Goal: Information Seeking & Learning: Find specific fact

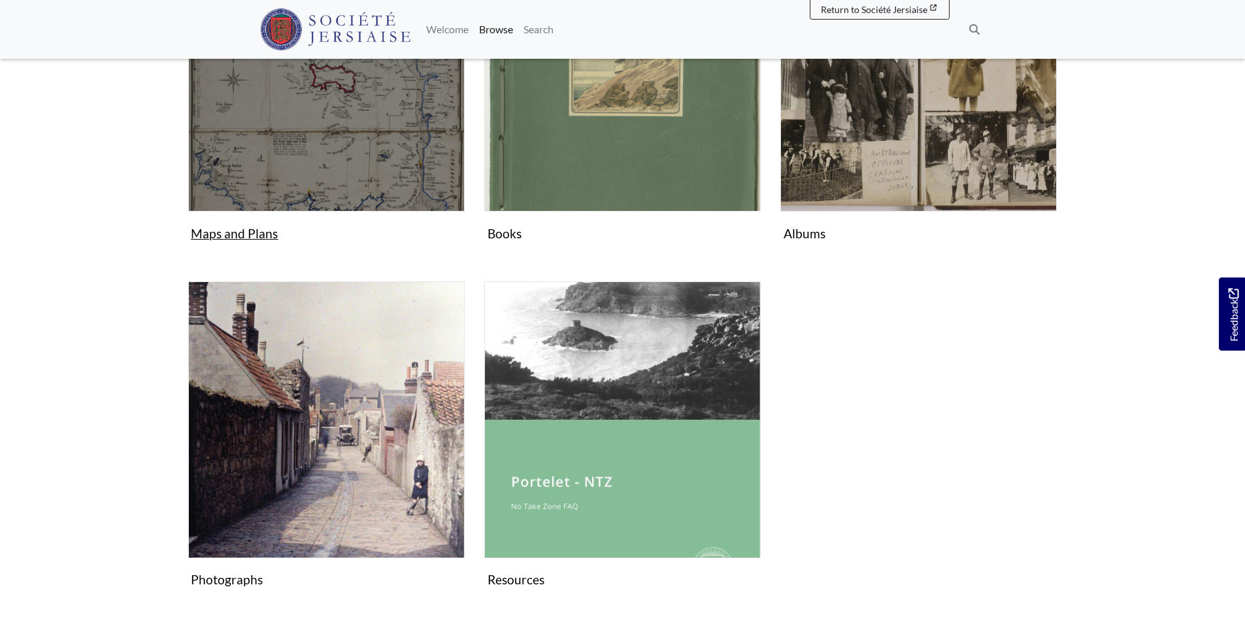
scroll to position [784, 0]
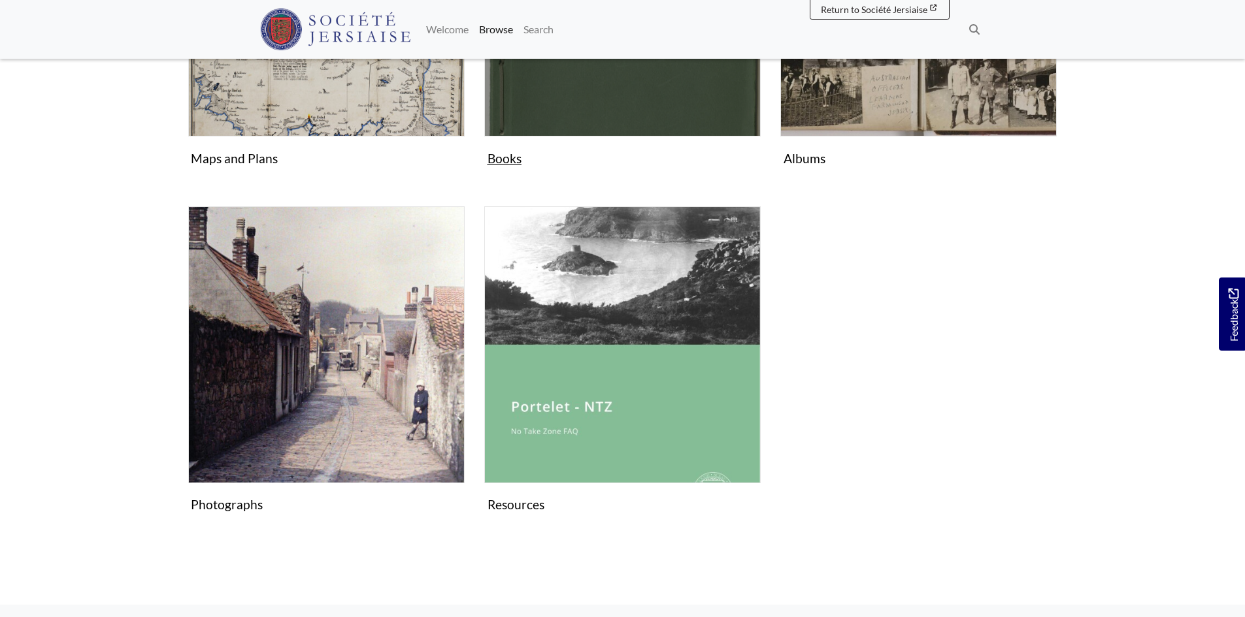
click at [497, 160] on figure "Books Collection" at bounding box center [622, 15] width 276 height 311
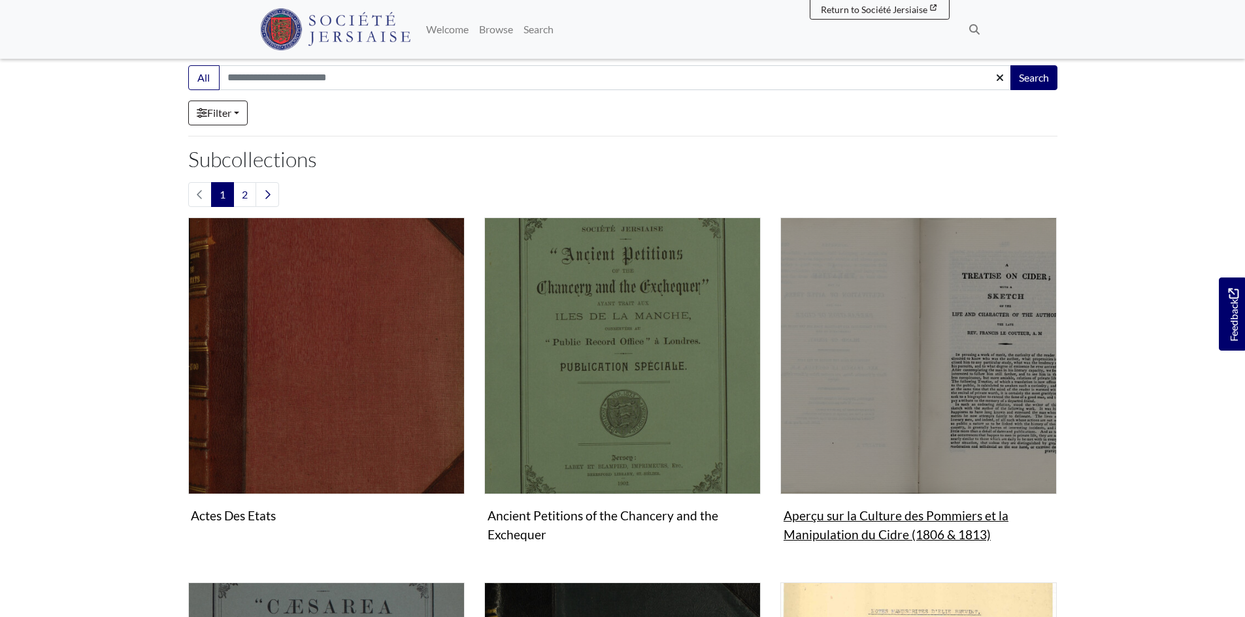
scroll to position [261, 0]
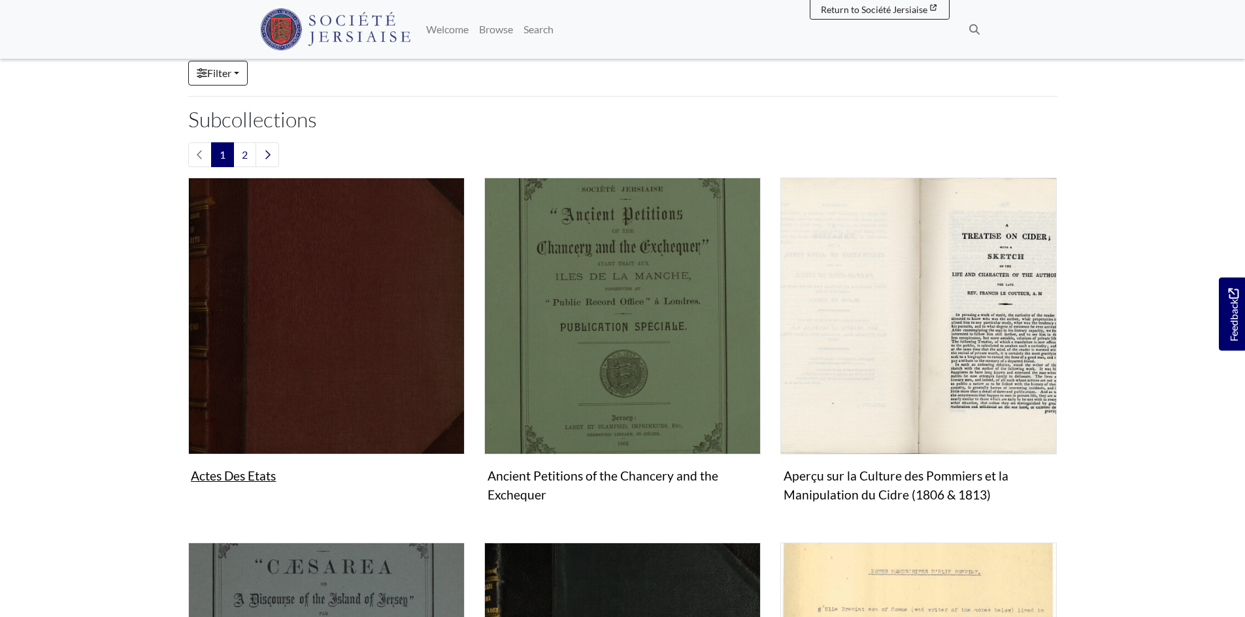
click at [257, 472] on figure "Actes Des Etats Collection" at bounding box center [326, 333] width 276 height 311
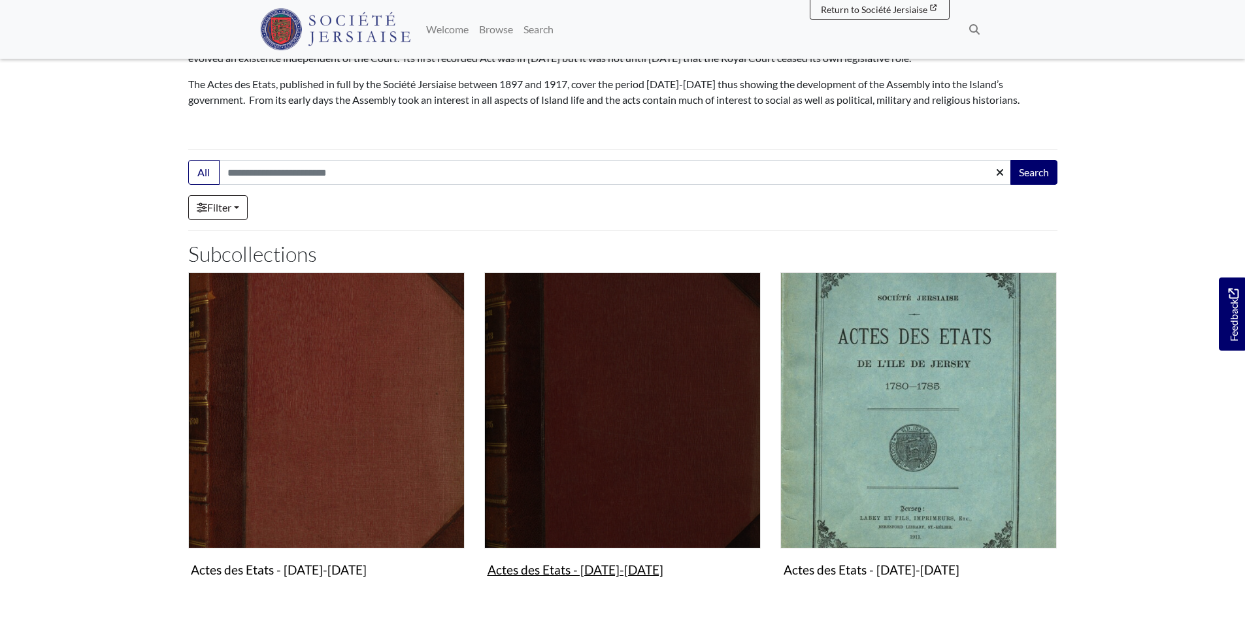
scroll to position [261, 0]
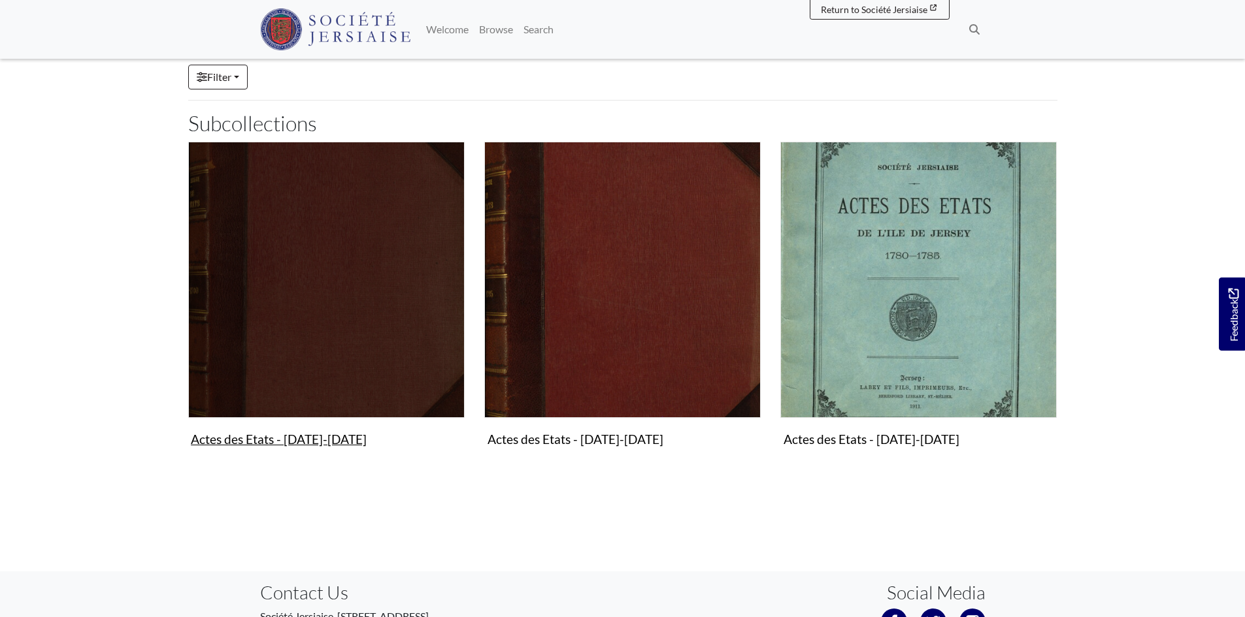
click at [334, 436] on figure "Actes des Etats - [DATE]-[DATE] Collection" at bounding box center [326, 297] width 276 height 311
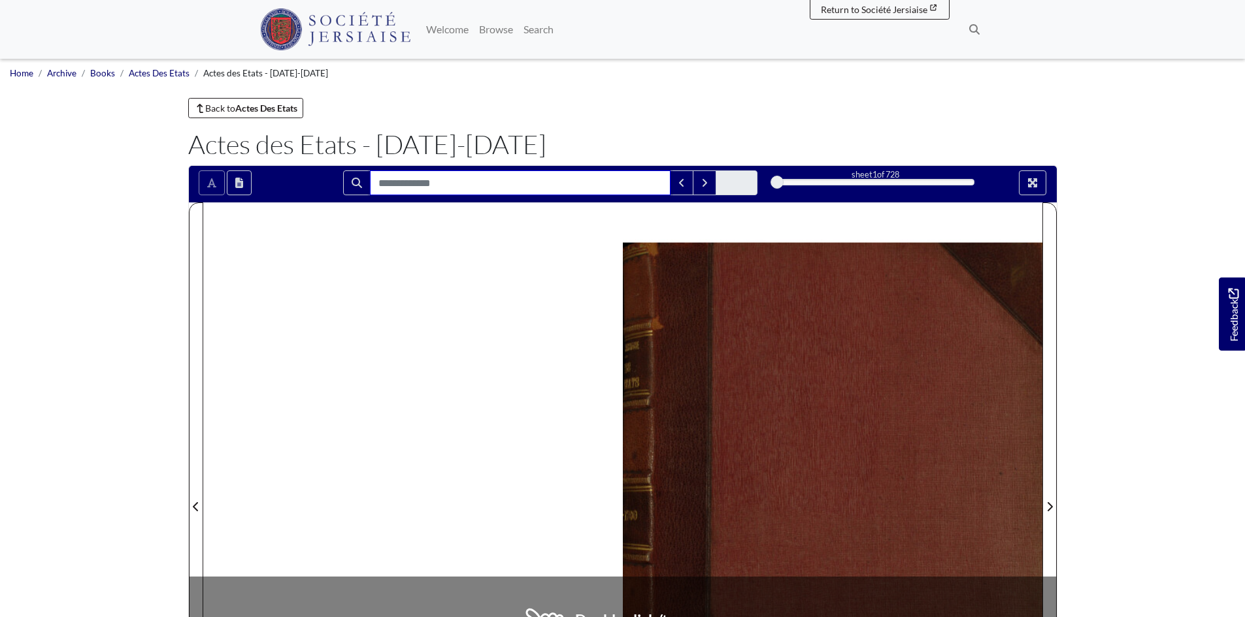
click at [446, 189] on input "Search for" at bounding box center [520, 183] width 301 height 25
type input "*"
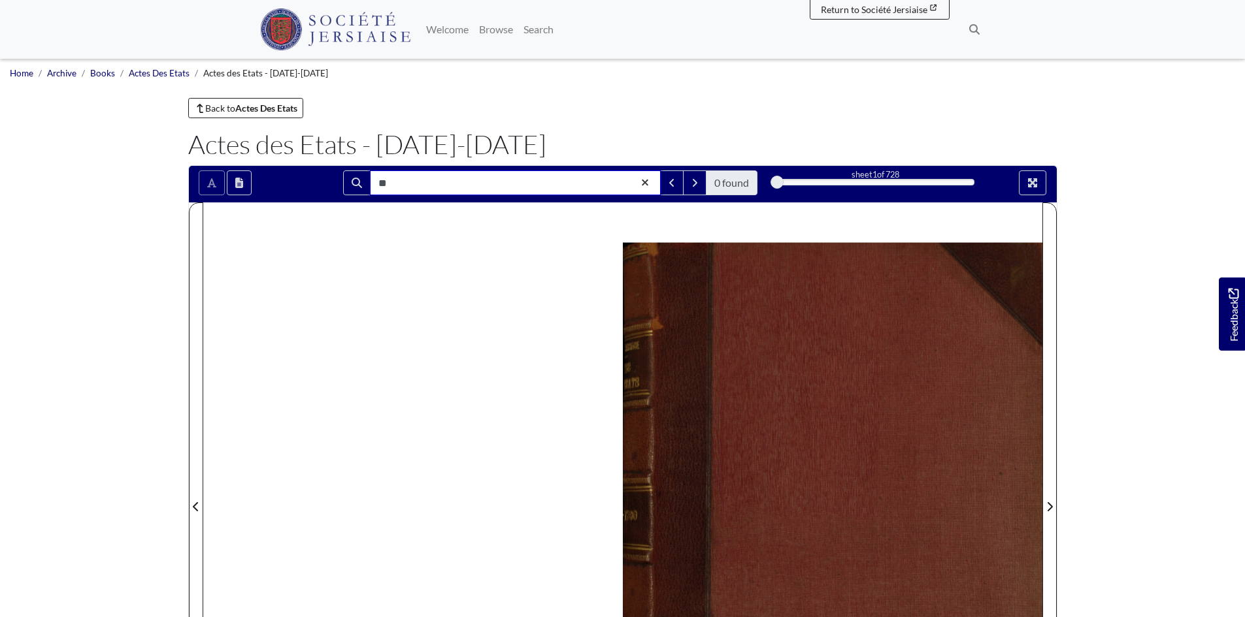
type input "*"
type input "******"
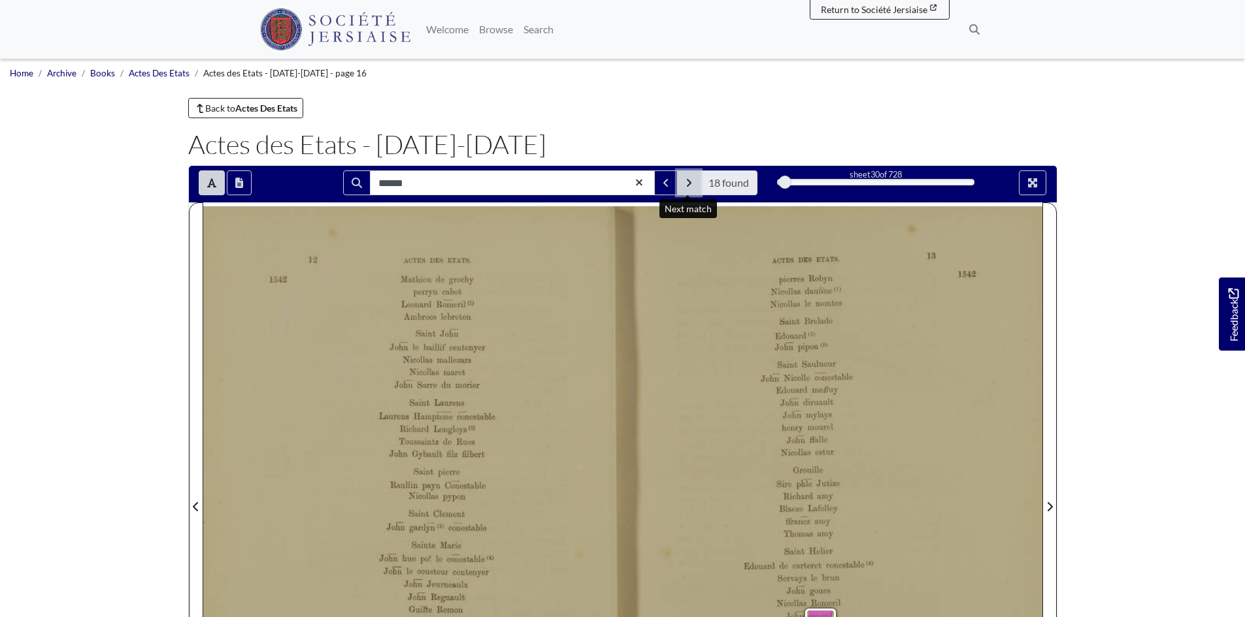
click at [683, 187] on button "Next Match" at bounding box center [689, 183] width 24 height 25
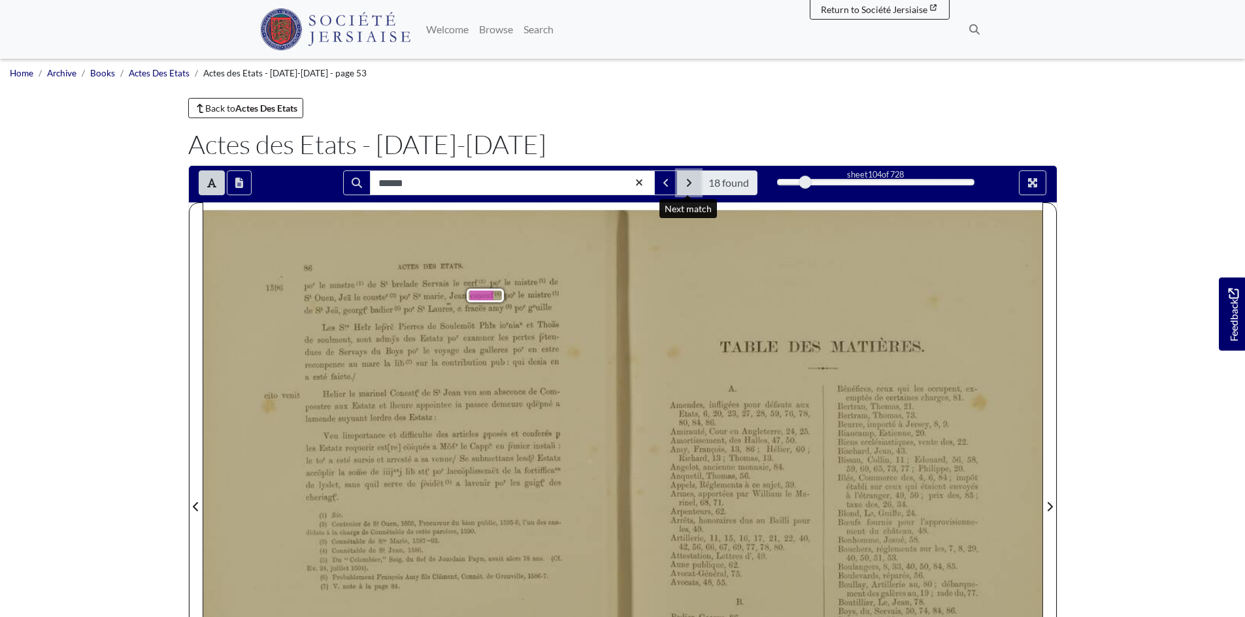
click at [683, 187] on button "Next Match" at bounding box center [689, 183] width 24 height 25
click at [689, 180] on icon "Next Match" at bounding box center [688, 183] width 7 height 10
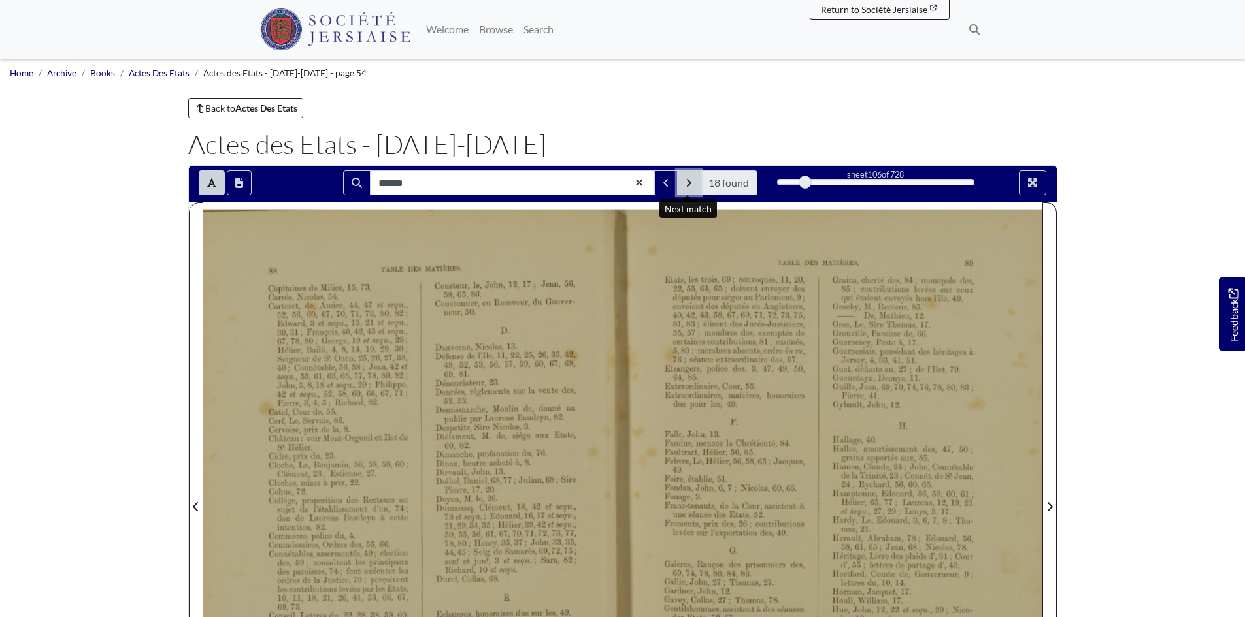
click at [689, 186] on icon "Next Match" at bounding box center [688, 183] width 7 height 10
click at [686, 175] on button "Next Match" at bounding box center [689, 183] width 24 height 25
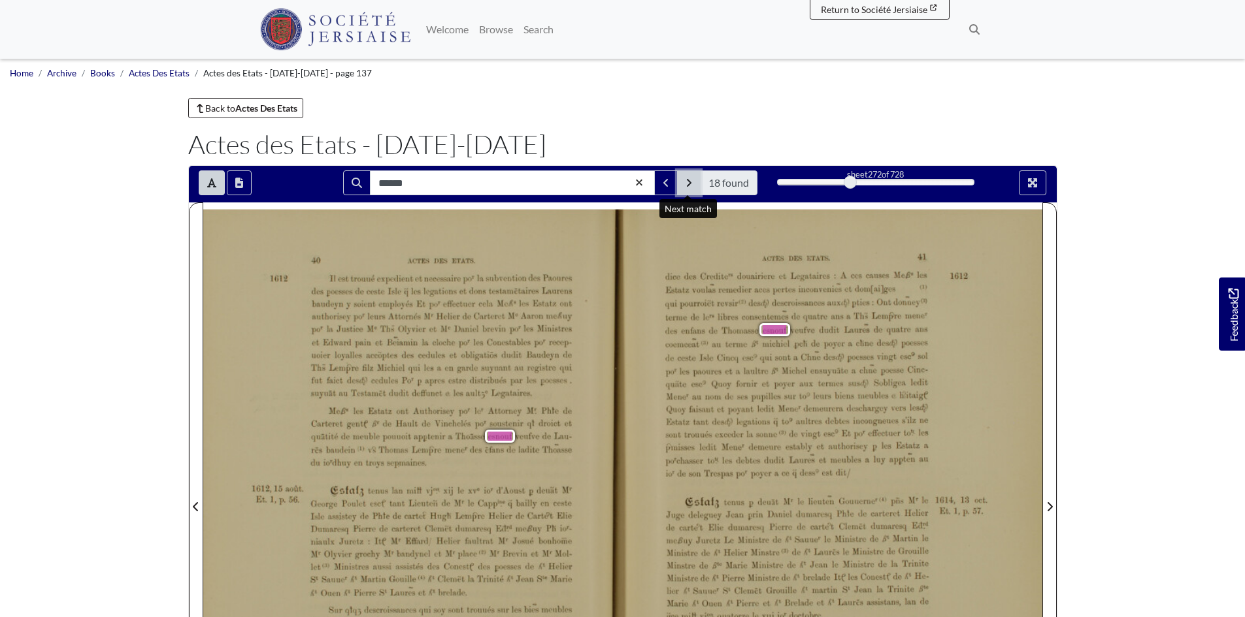
click at [687, 175] on button "Next Match" at bounding box center [689, 183] width 24 height 25
click at [689, 183] on icon "Next Match" at bounding box center [689, 183] width 5 height 8
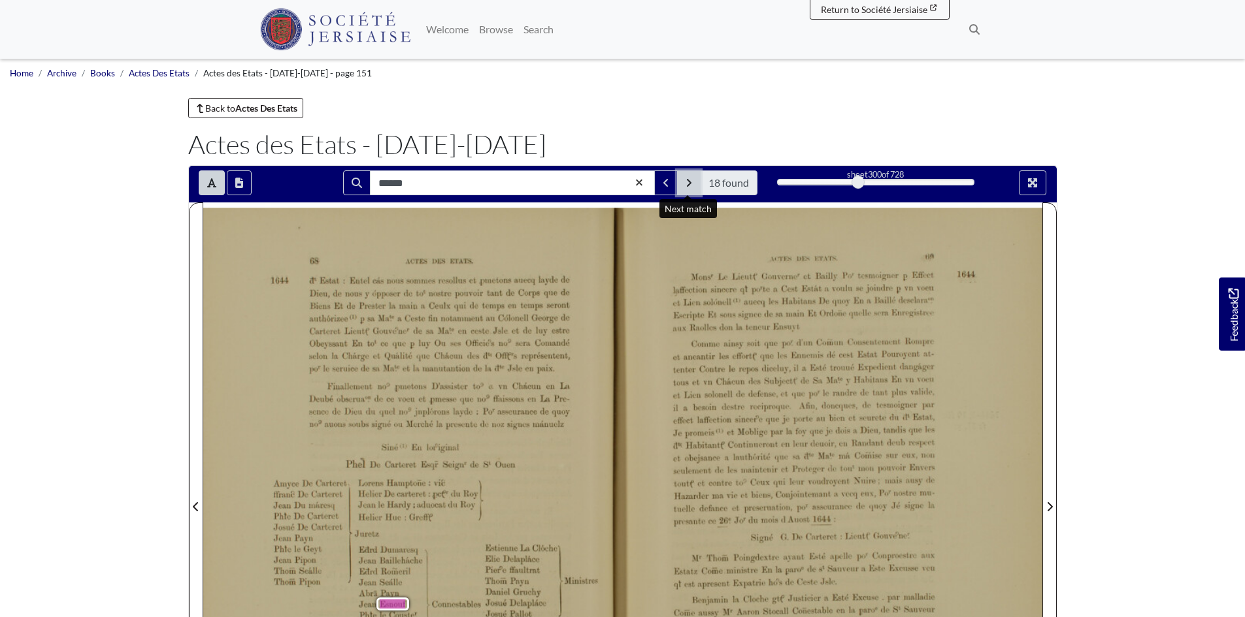
click at [693, 184] on button "Next Match" at bounding box center [689, 183] width 24 height 25
click at [685, 179] on icon "Next Match" at bounding box center [688, 183] width 7 height 10
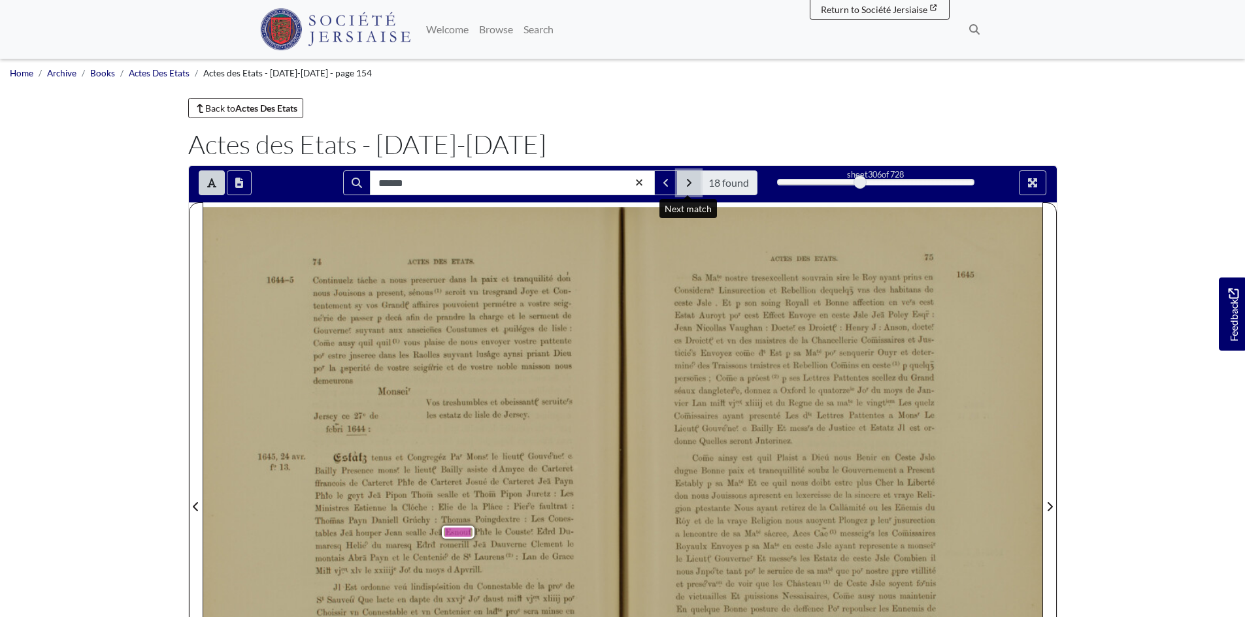
click at [694, 176] on button "Next Match" at bounding box center [689, 183] width 24 height 25
click at [691, 178] on icon "Next Match" at bounding box center [688, 183] width 7 height 10
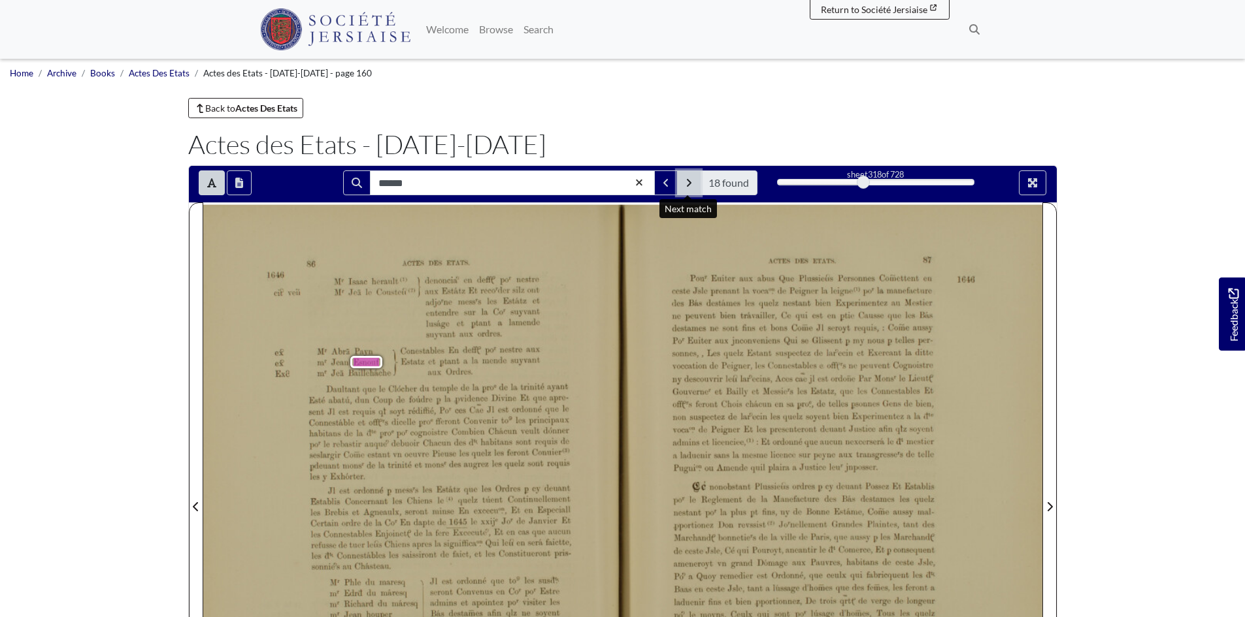
click at [692, 184] on button "Next Match" at bounding box center [689, 183] width 24 height 25
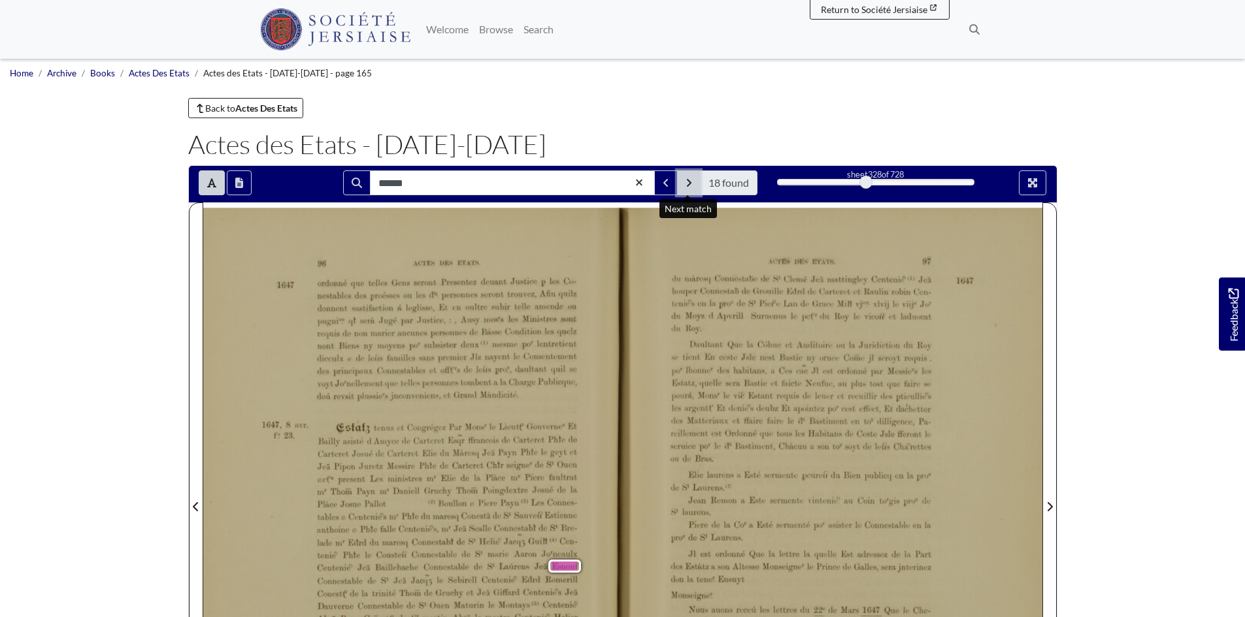
click at [688, 176] on button "Next Match" at bounding box center [689, 183] width 24 height 25
click at [688, 178] on icon "Next Match" at bounding box center [688, 183] width 7 height 10
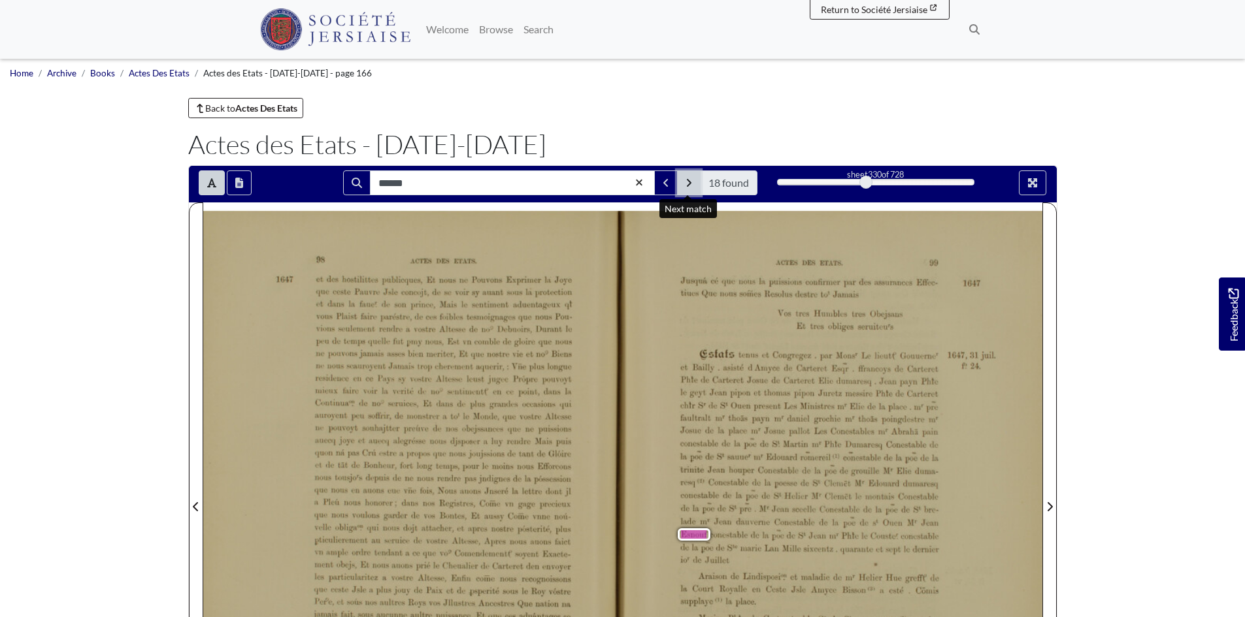
click at [687, 182] on icon "Next Match" at bounding box center [688, 183] width 7 height 10
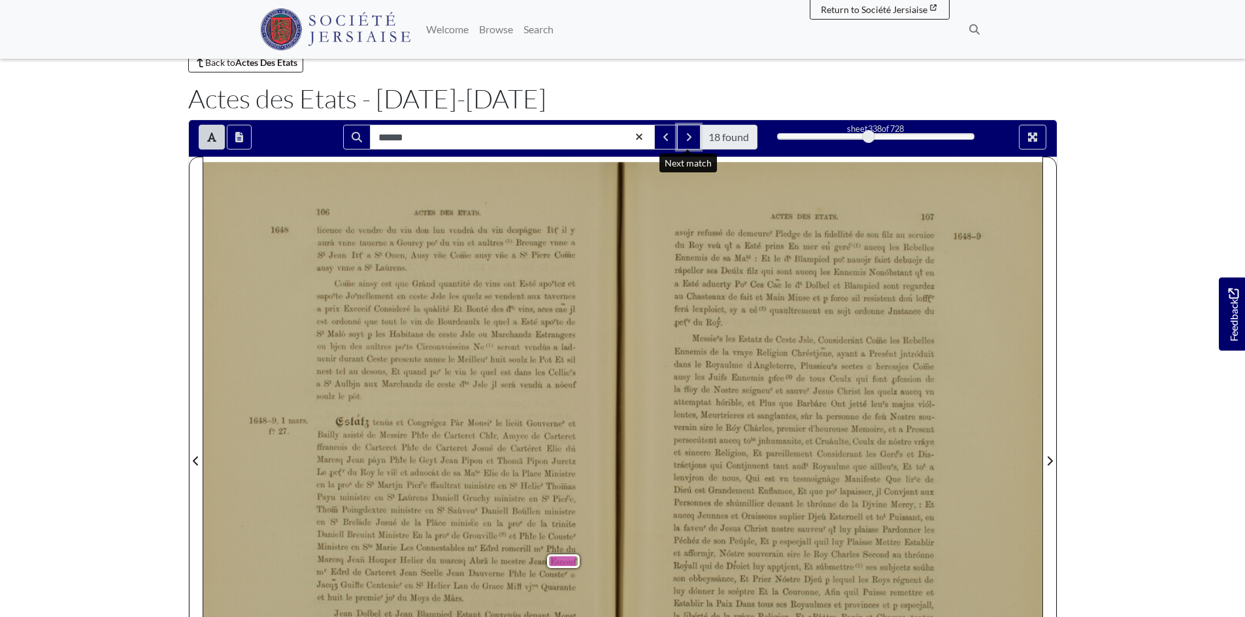
scroll to position [65, 0]
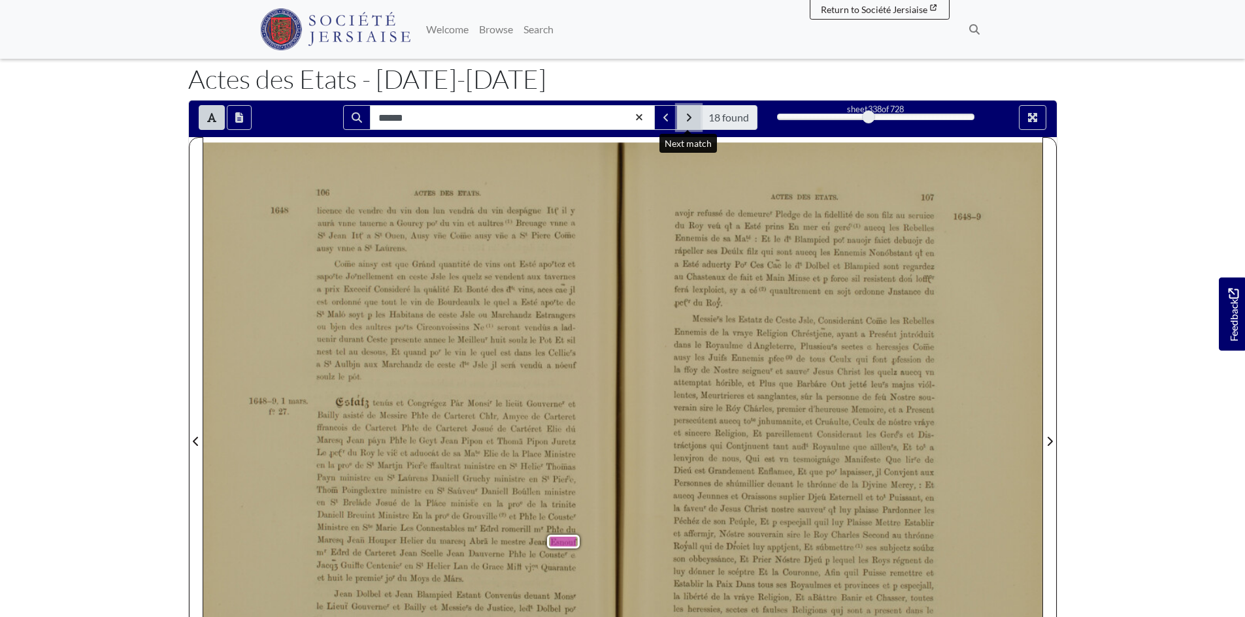
click at [691, 116] on icon "Next Match" at bounding box center [688, 117] width 7 height 10
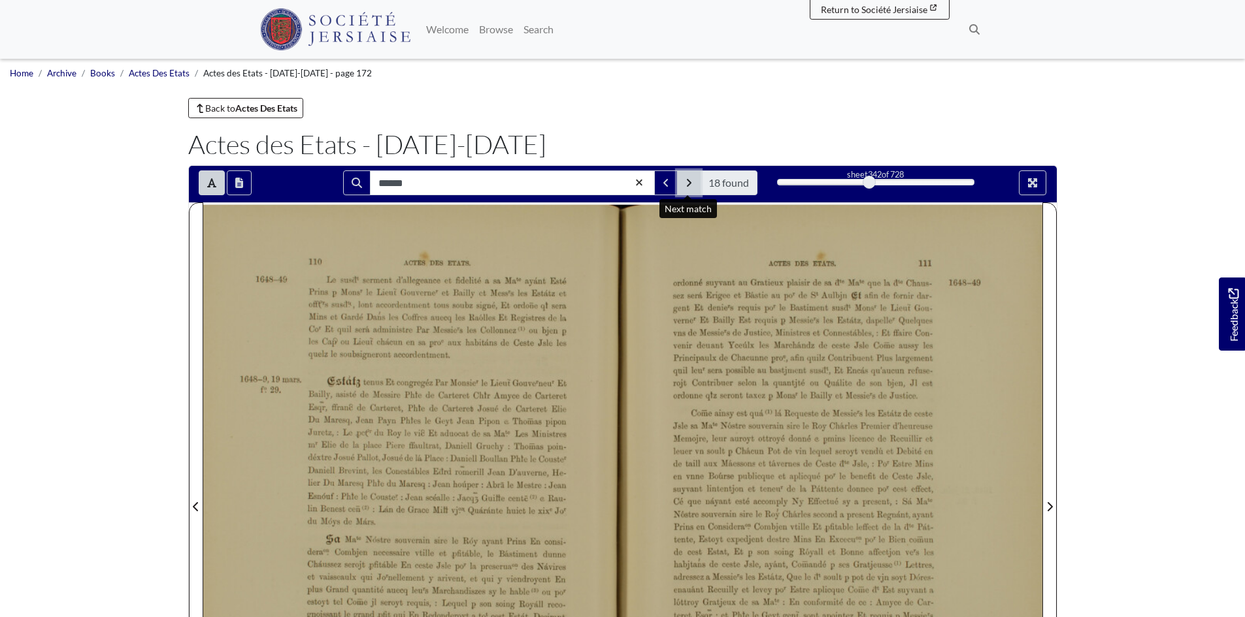
click at [685, 179] on icon "Next Match" at bounding box center [688, 183] width 7 height 10
click at [685, 181] on icon "Next Match" at bounding box center [688, 183] width 7 height 10
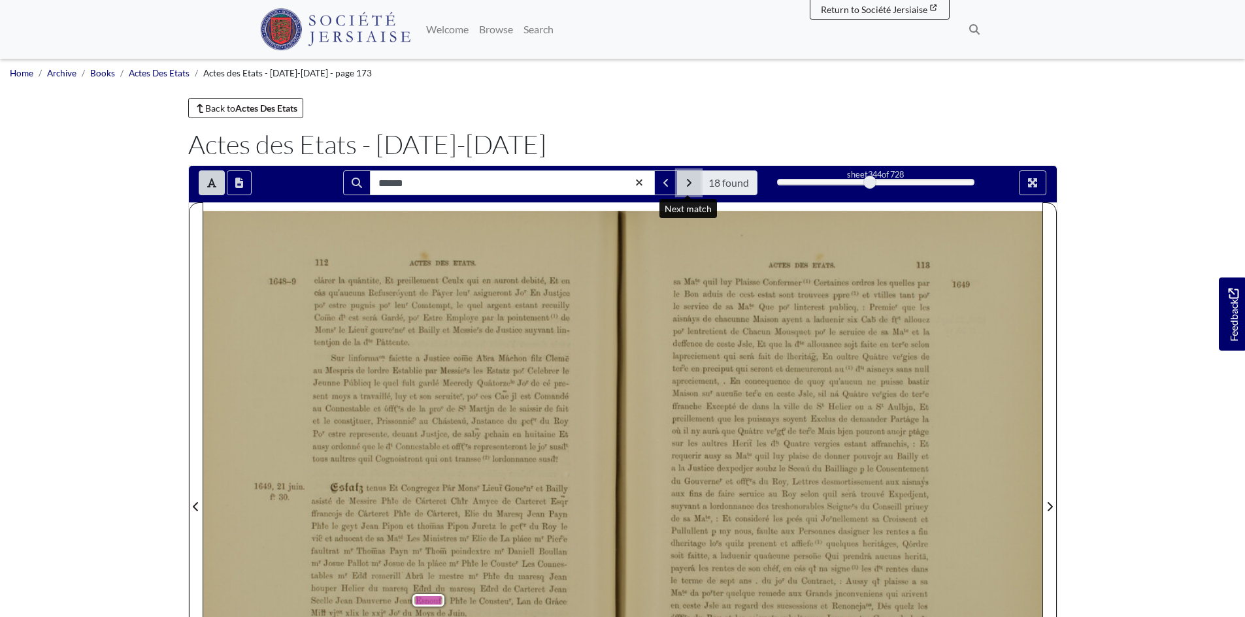
click at [692, 179] on button "Next Match" at bounding box center [689, 183] width 24 height 25
click at [692, 181] on button "Next Match" at bounding box center [689, 183] width 24 height 25
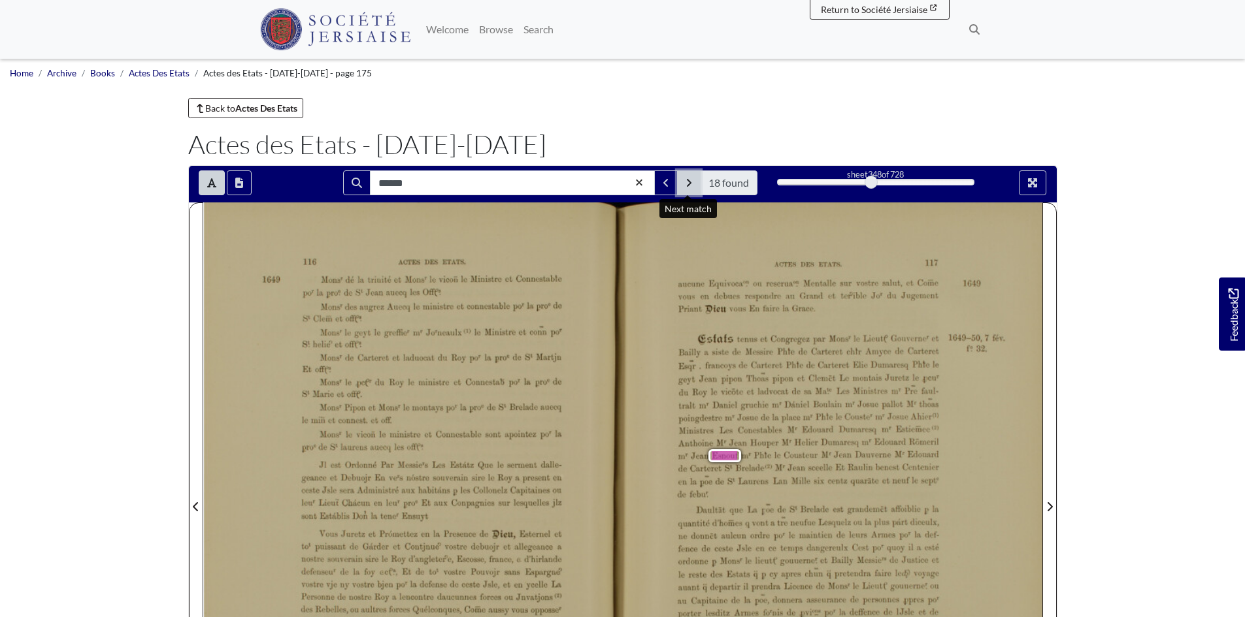
click at [691, 182] on icon "Next Match" at bounding box center [688, 183] width 7 height 10
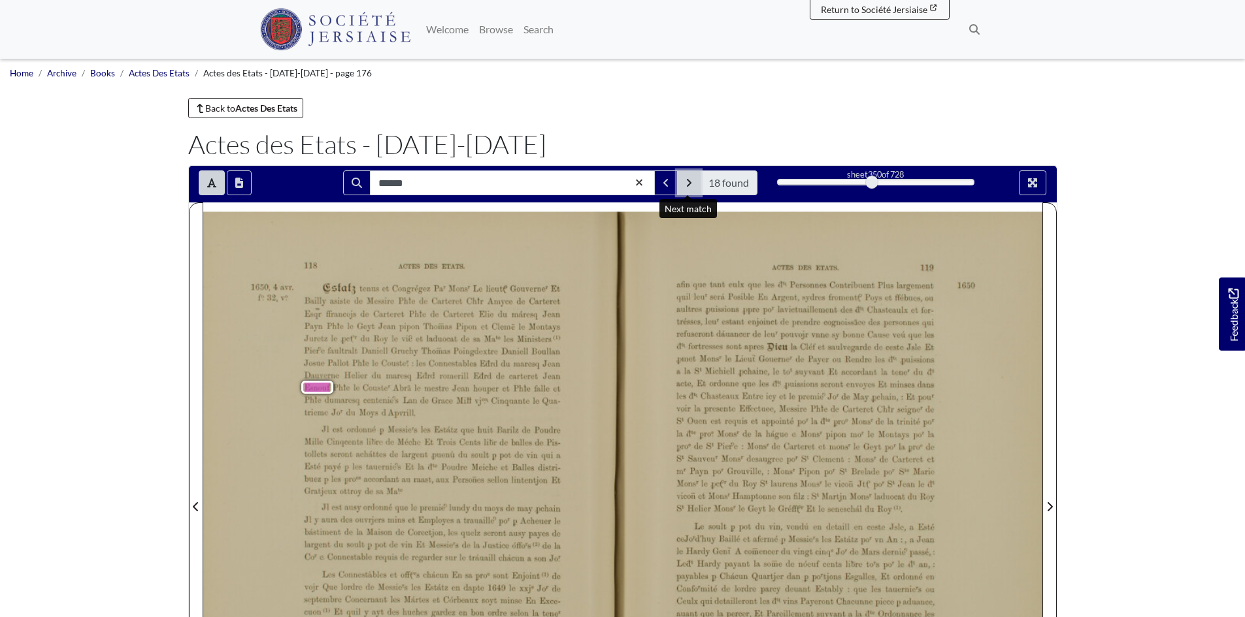
click at [688, 175] on button "Next Match" at bounding box center [689, 183] width 24 height 25
click at [688, 179] on icon "Next Match" at bounding box center [688, 183] width 7 height 10
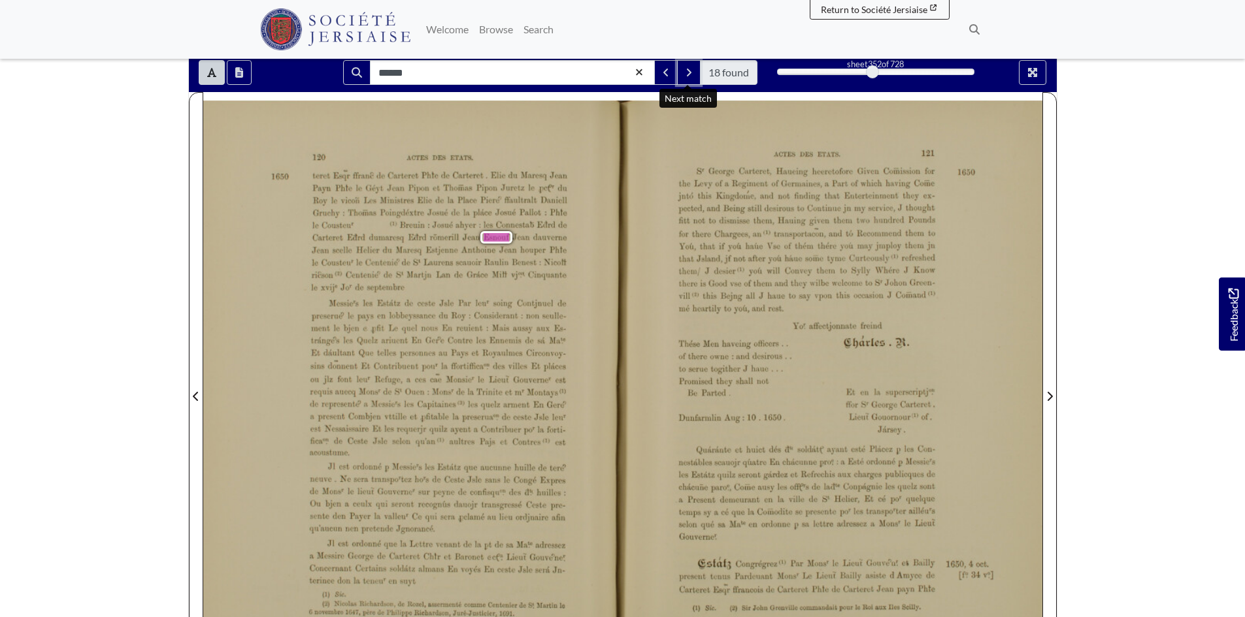
scroll to position [65, 0]
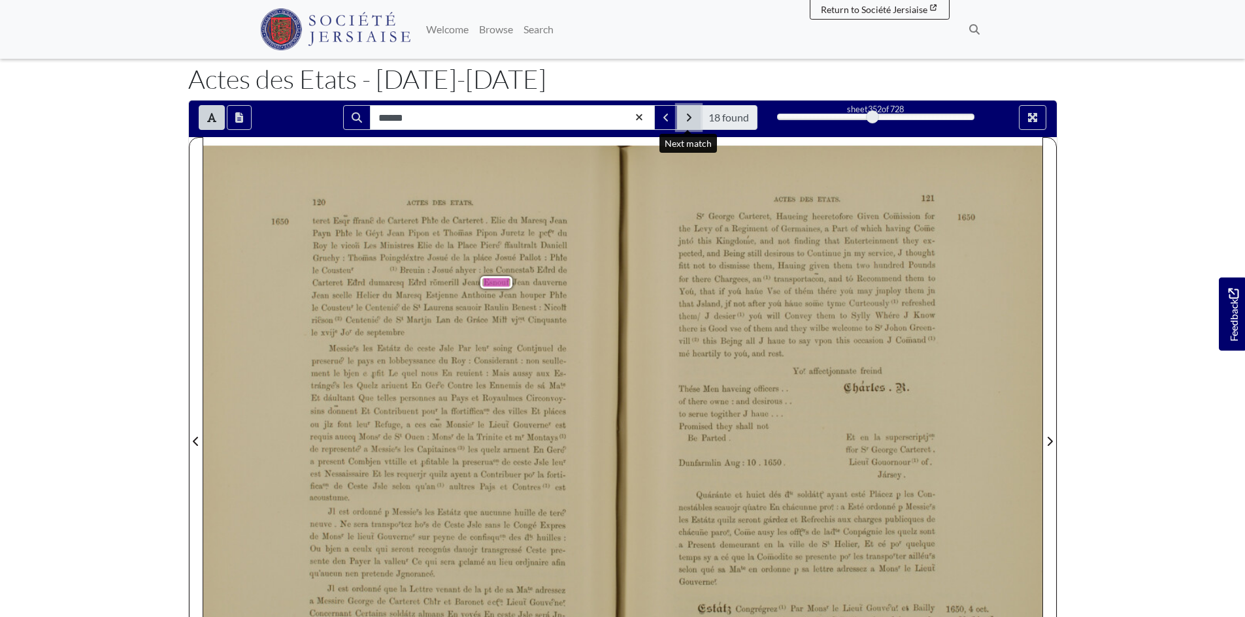
click at [686, 112] on button "Next Match" at bounding box center [689, 117] width 24 height 25
click at [690, 114] on icon "Next Match" at bounding box center [688, 117] width 7 height 10
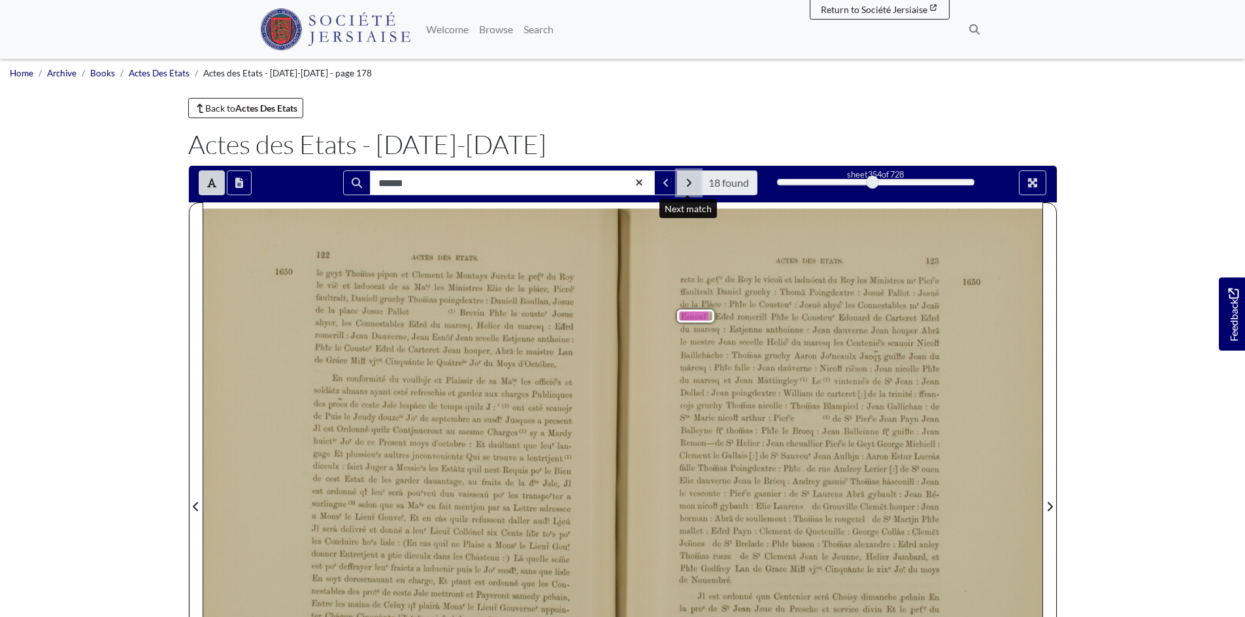
click at [683, 178] on button "Next Match" at bounding box center [689, 183] width 24 height 25
click at [689, 178] on icon "Next Match" at bounding box center [688, 183] width 7 height 10
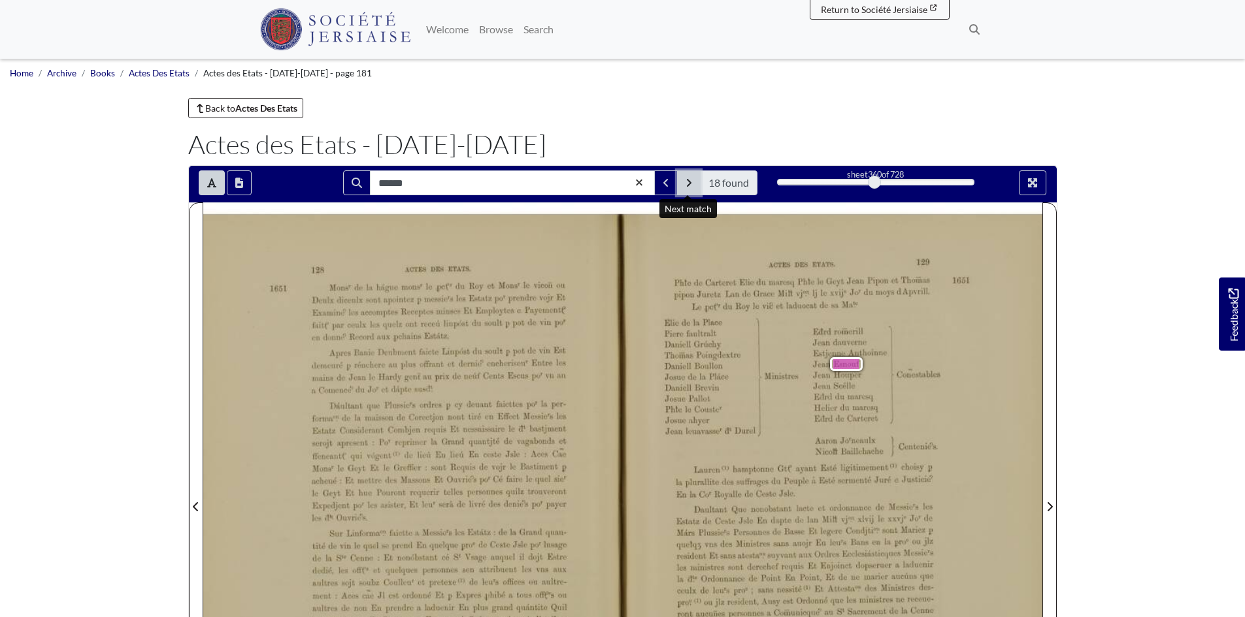
click at [691, 178] on icon "Next Match" at bounding box center [688, 183] width 7 height 10
click at [690, 178] on icon "Next Match" at bounding box center [688, 183] width 7 height 10
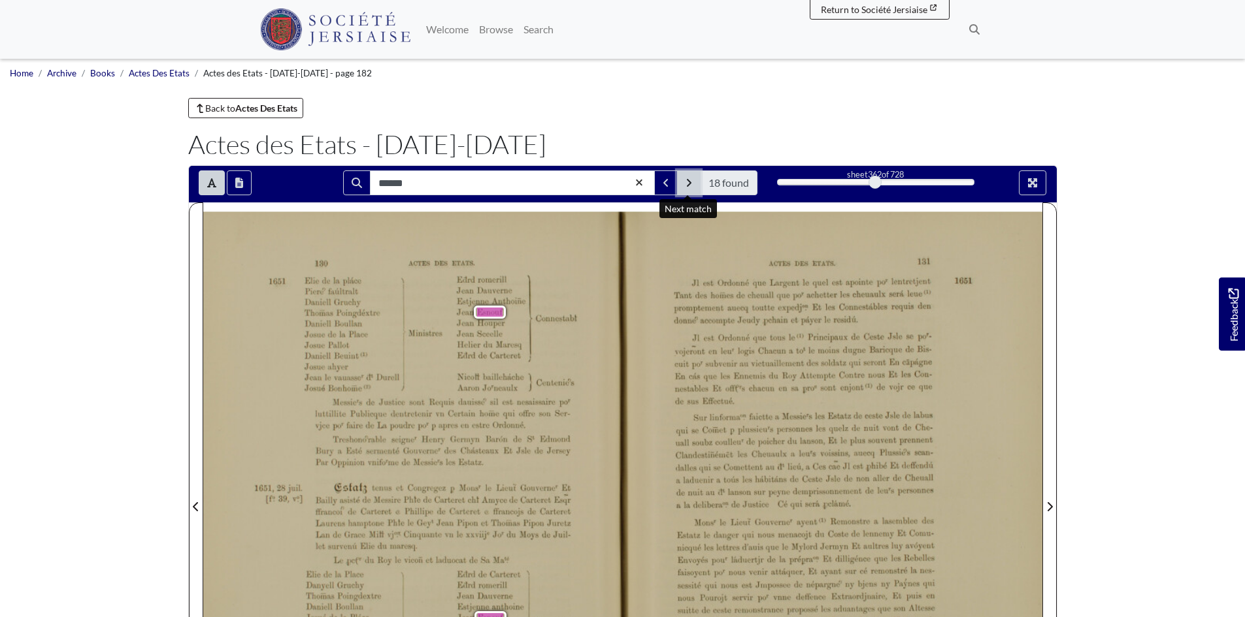
click at [695, 180] on button "Next Match" at bounding box center [689, 183] width 24 height 25
click at [685, 176] on button "Next Match" at bounding box center [689, 183] width 24 height 25
click at [691, 182] on icon "Next Match" at bounding box center [688, 183] width 7 height 10
